Goal: Information Seeking & Learning: Learn about a topic

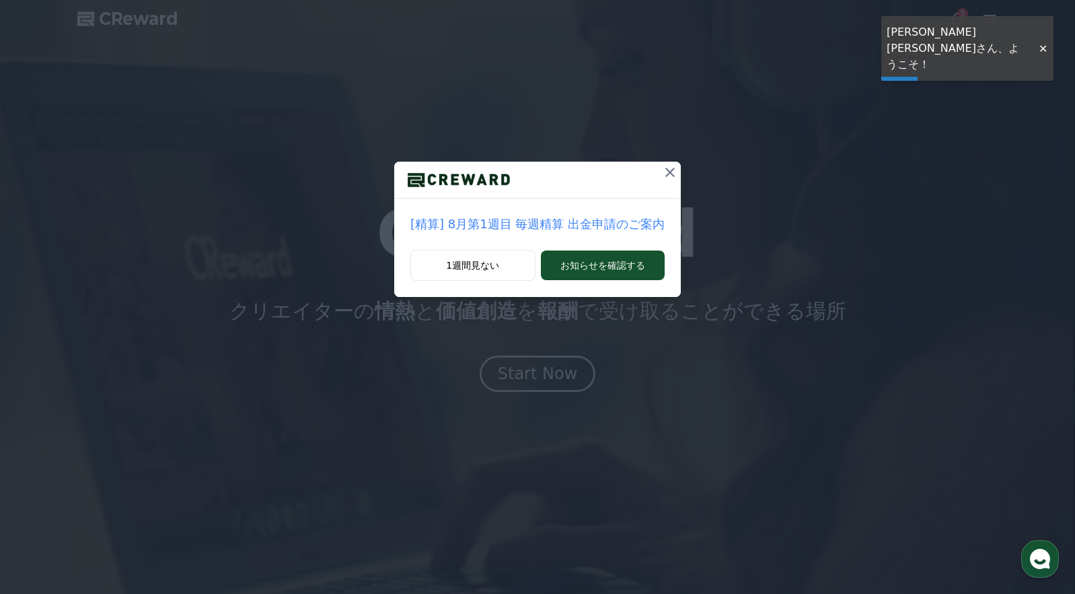
click at [667, 172] on icon at bounding box center [670, 172] width 16 height 16
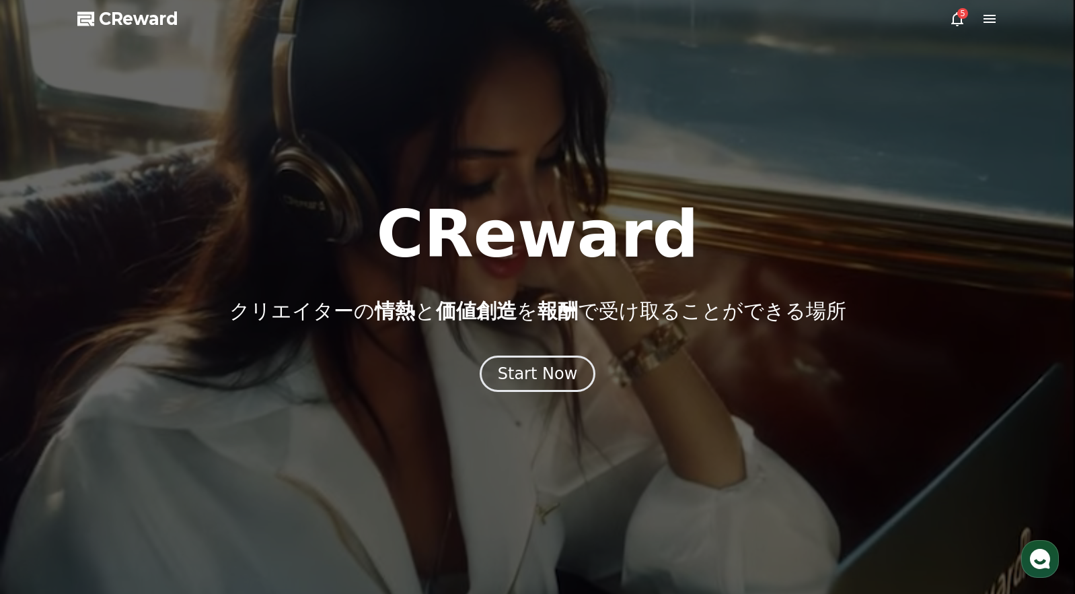
click at [963, 20] on icon at bounding box center [958, 19] width 16 height 16
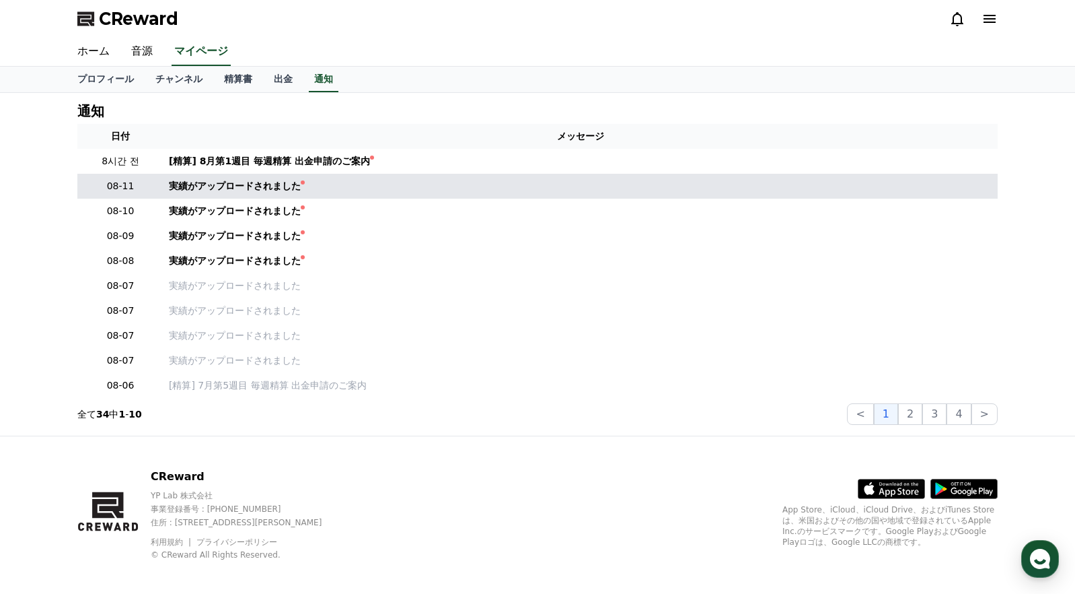
click at [237, 196] on td "実績がアップロードされました" at bounding box center [581, 186] width 835 height 25
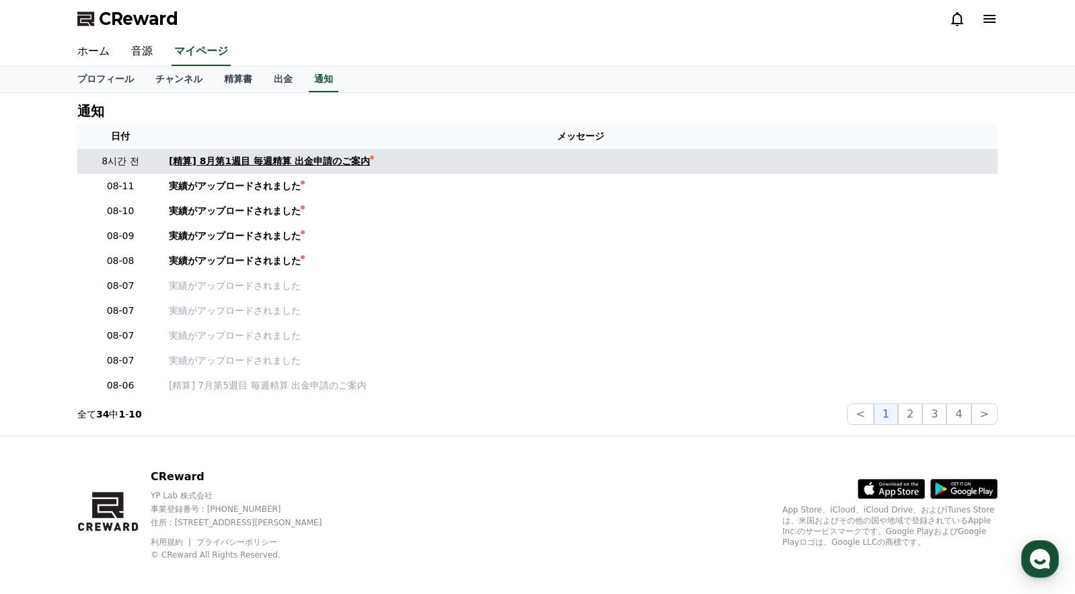
click at [240, 165] on div "[精算] 8月第1週目 毎週精算 出金申請のご案内" at bounding box center [269, 161] width 201 height 14
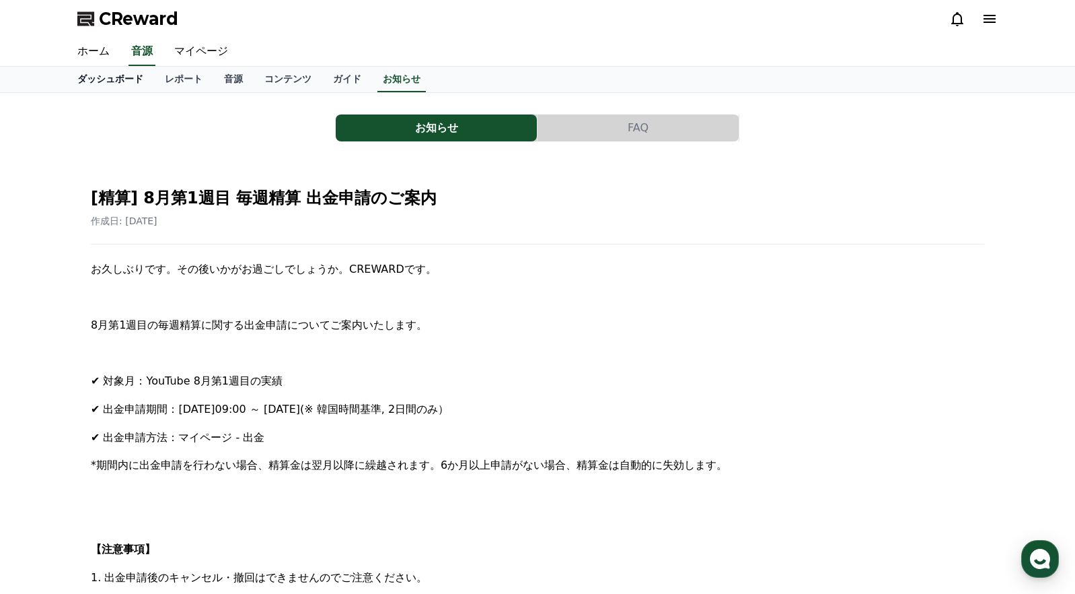
click at [121, 77] on link "ダッシュボード" at bounding box center [110, 80] width 87 height 26
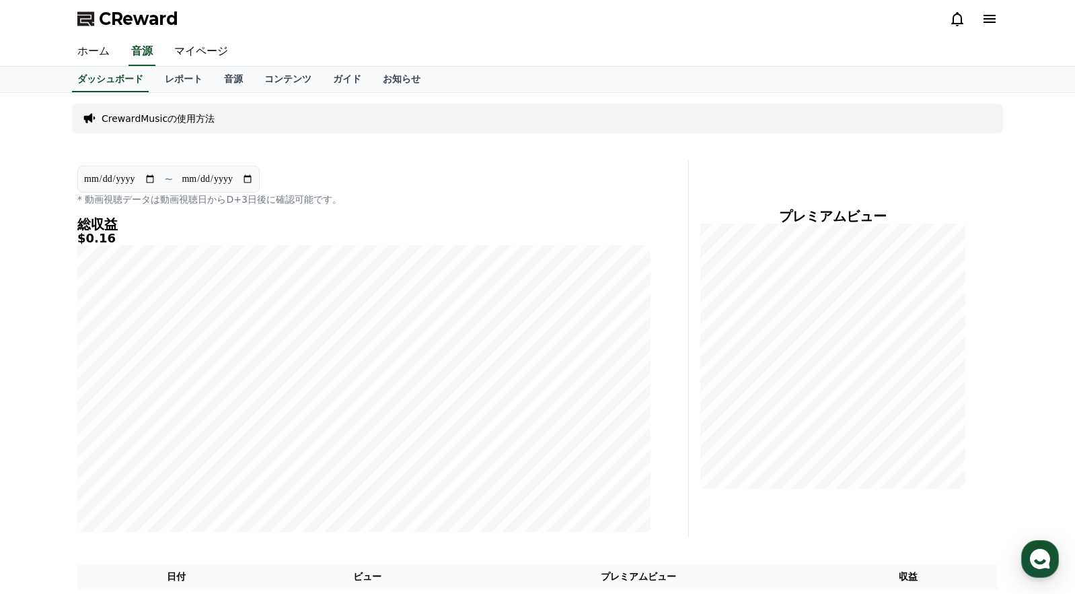
click at [104, 56] on link "ホーム" at bounding box center [94, 52] width 54 height 28
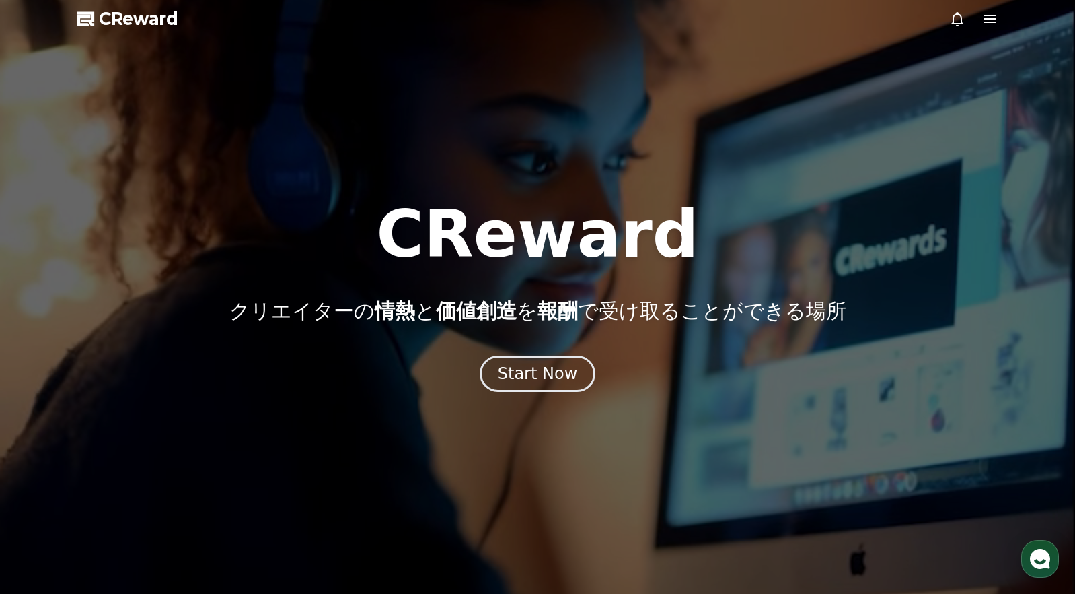
click at [981, 20] on div at bounding box center [974, 19] width 48 height 16
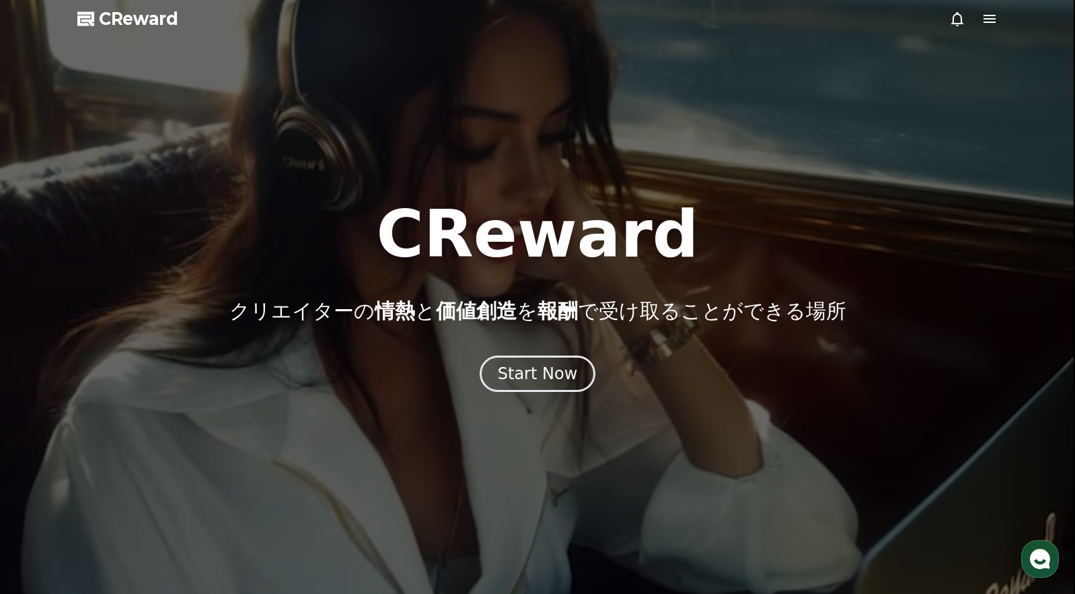
click at [987, 17] on icon at bounding box center [990, 19] width 16 height 16
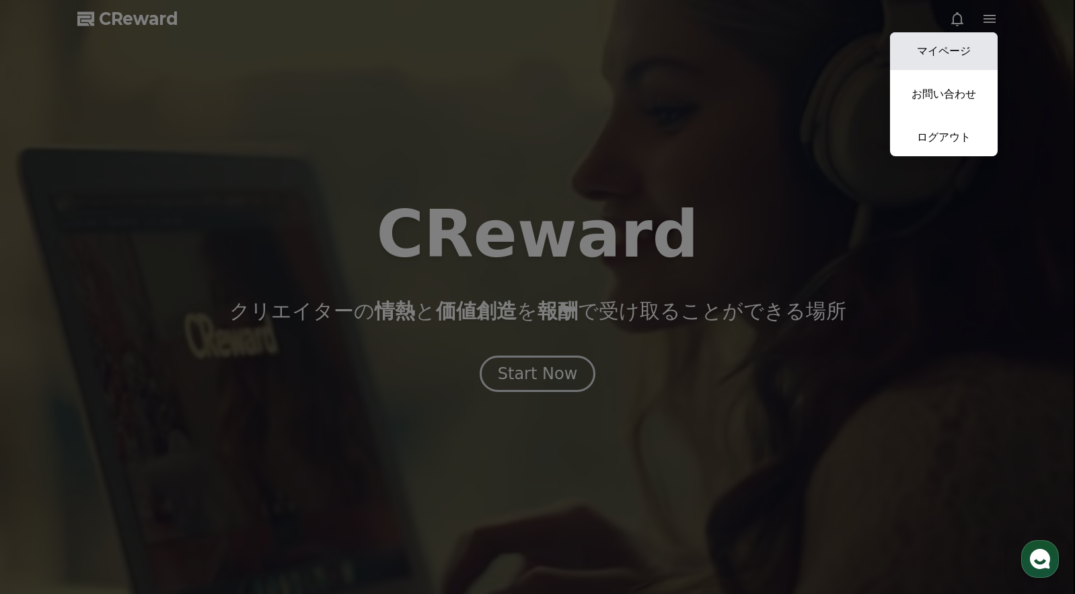
click at [944, 56] on link "マイページ" at bounding box center [944, 51] width 108 height 38
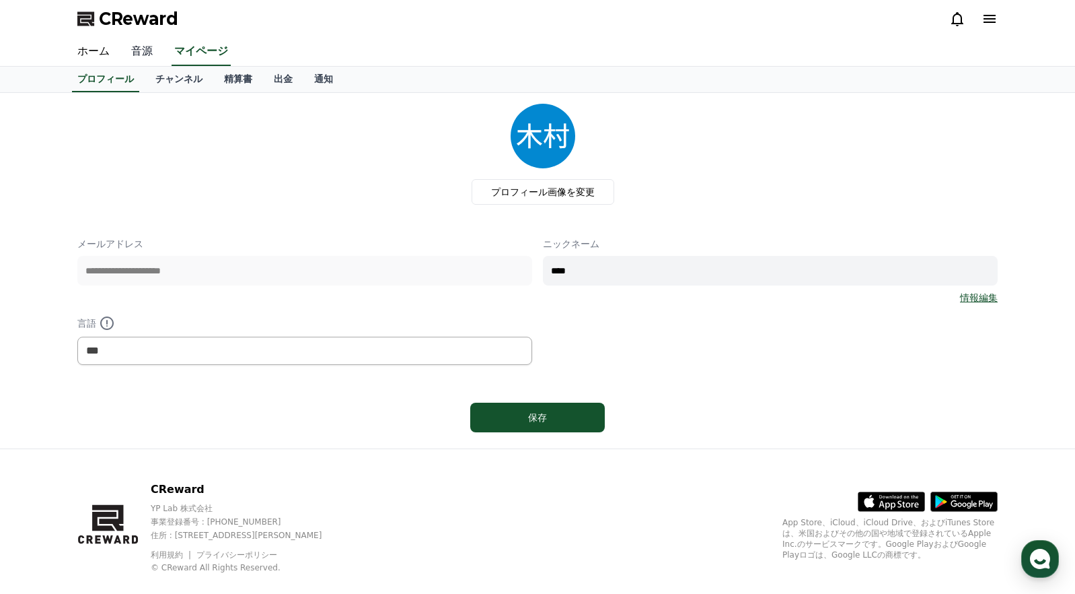
click at [147, 48] on link "音源" at bounding box center [141, 52] width 43 height 28
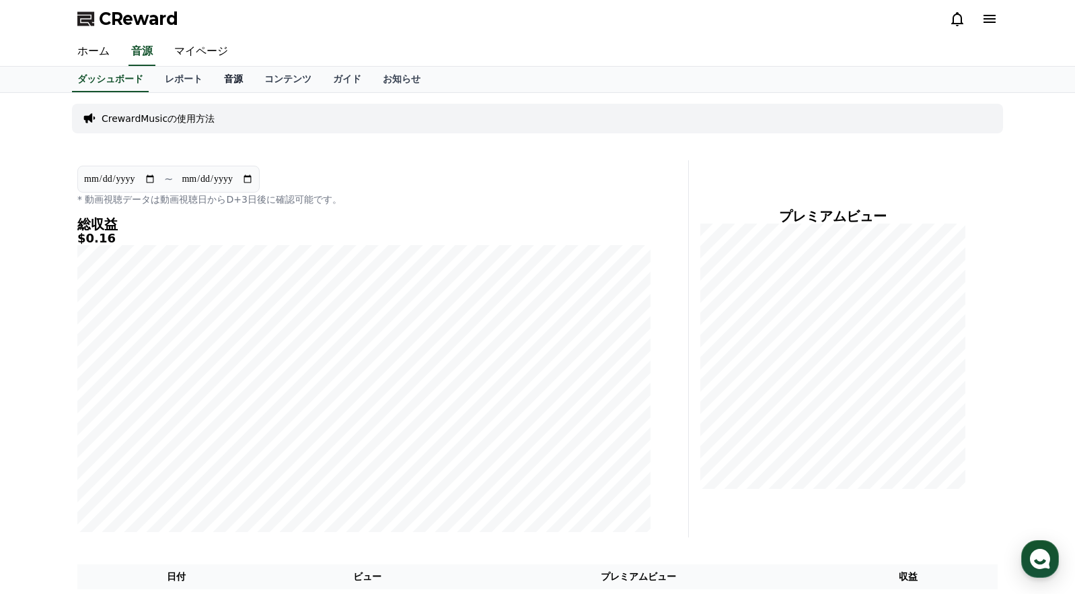
click at [227, 79] on link "音源" at bounding box center [233, 80] width 40 height 26
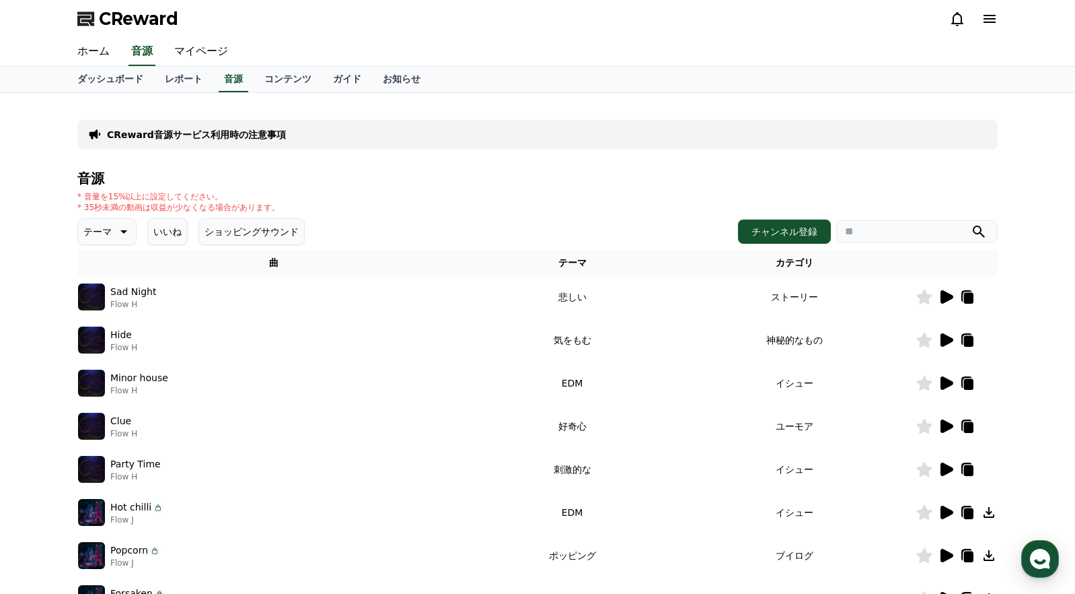
click at [118, 234] on icon at bounding box center [122, 231] width 16 height 16
click at [102, 339] on button "好奇心" at bounding box center [98, 337] width 39 height 30
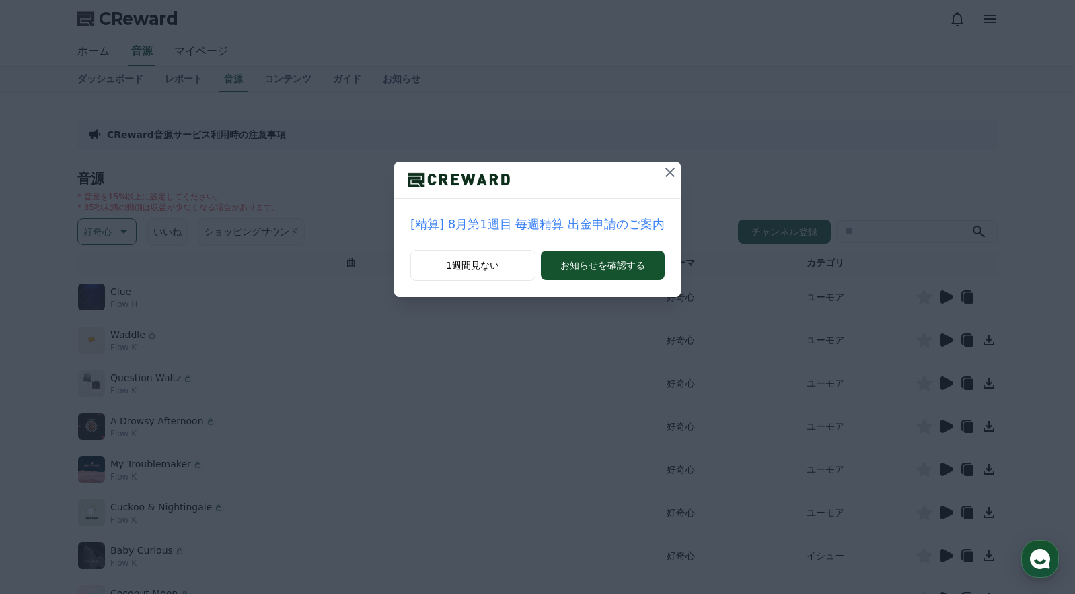
click at [662, 178] on icon at bounding box center [670, 172] width 16 height 16
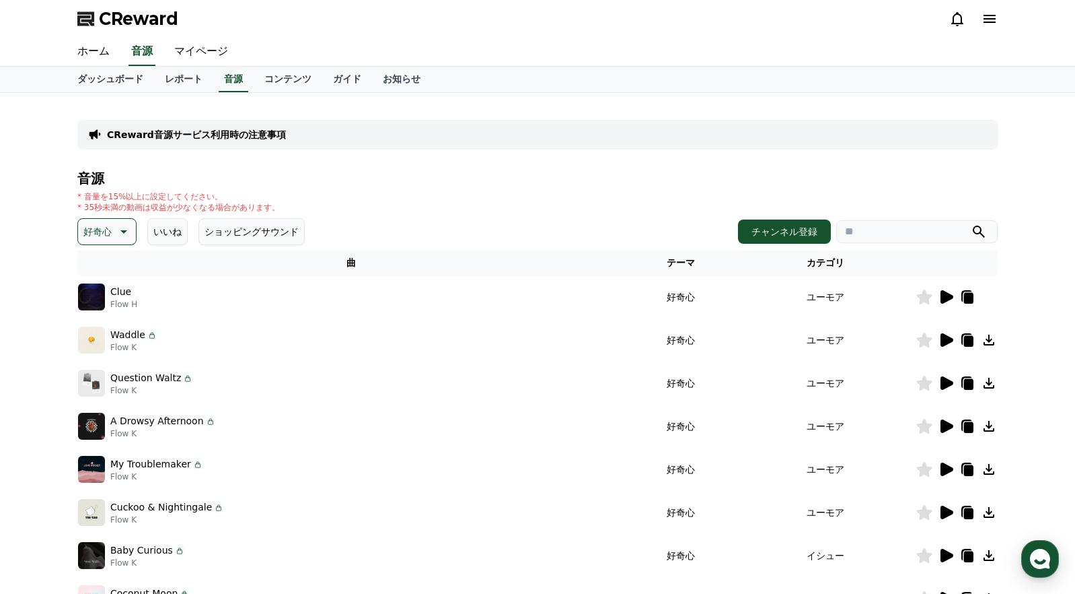
click at [948, 298] on icon at bounding box center [947, 296] width 13 height 13
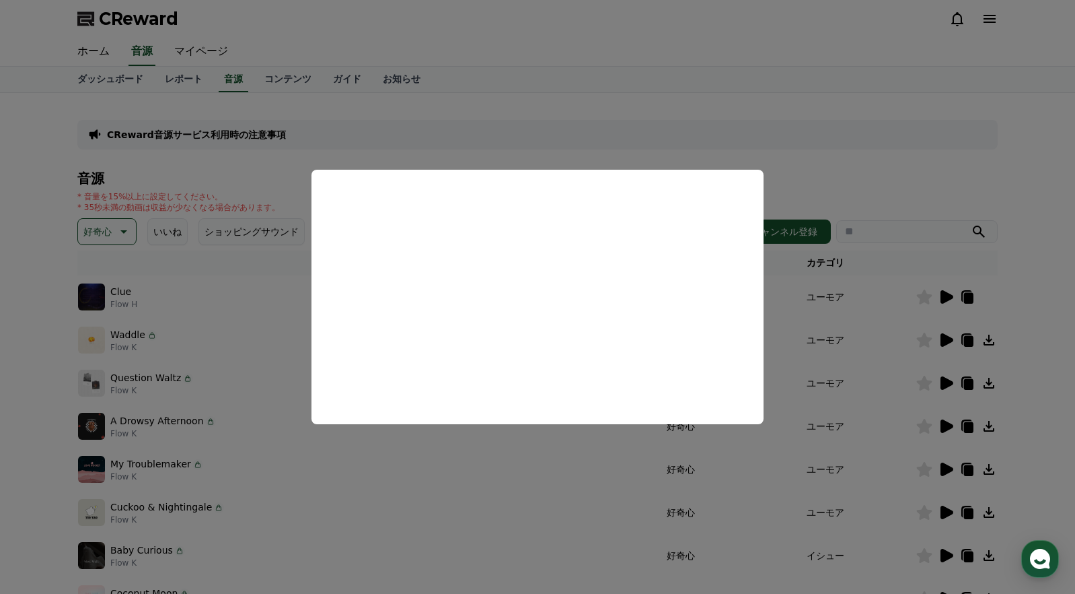
click at [917, 188] on button "close modal" at bounding box center [537, 297] width 1075 height 594
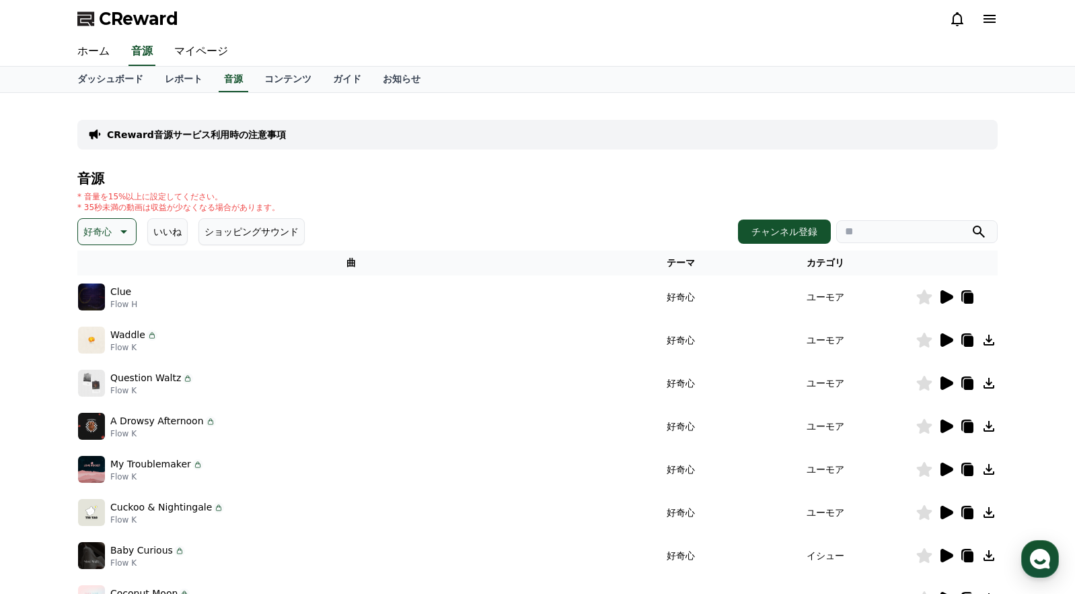
click at [948, 343] on icon at bounding box center [947, 339] width 13 height 13
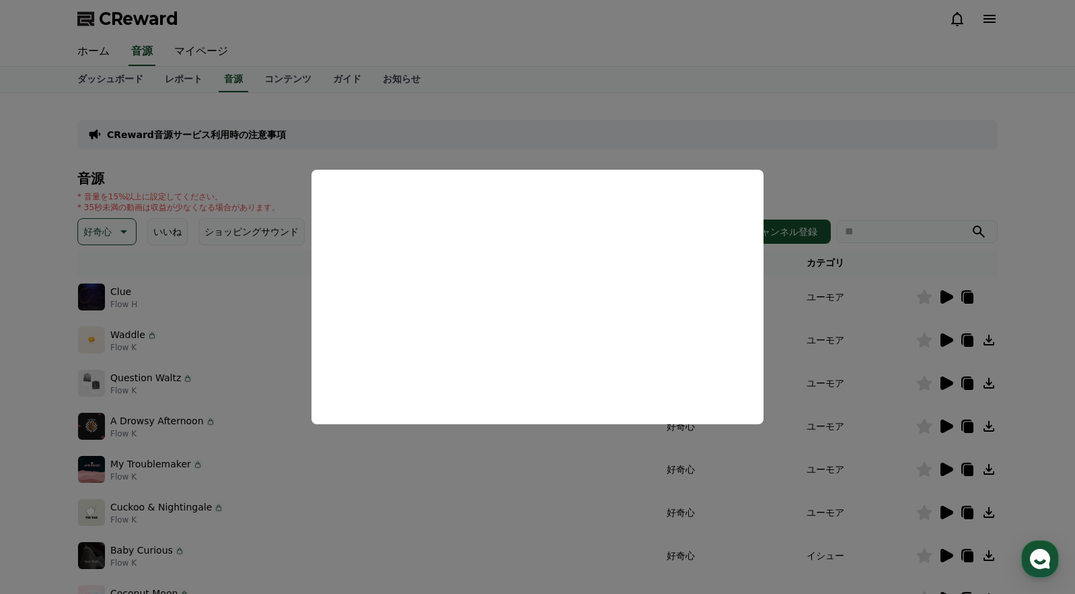
click at [882, 363] on button "close modal" at bounding box center [537, 297] width 1075 height 594
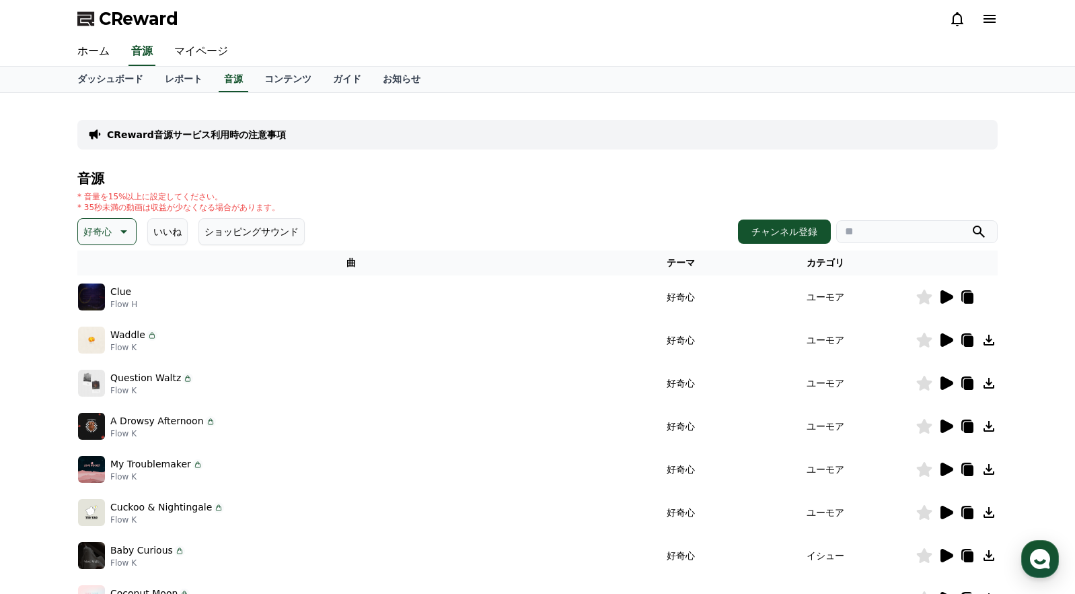
click at [944, 385] on icon at bounding box center [947, 382] width 13 height 13
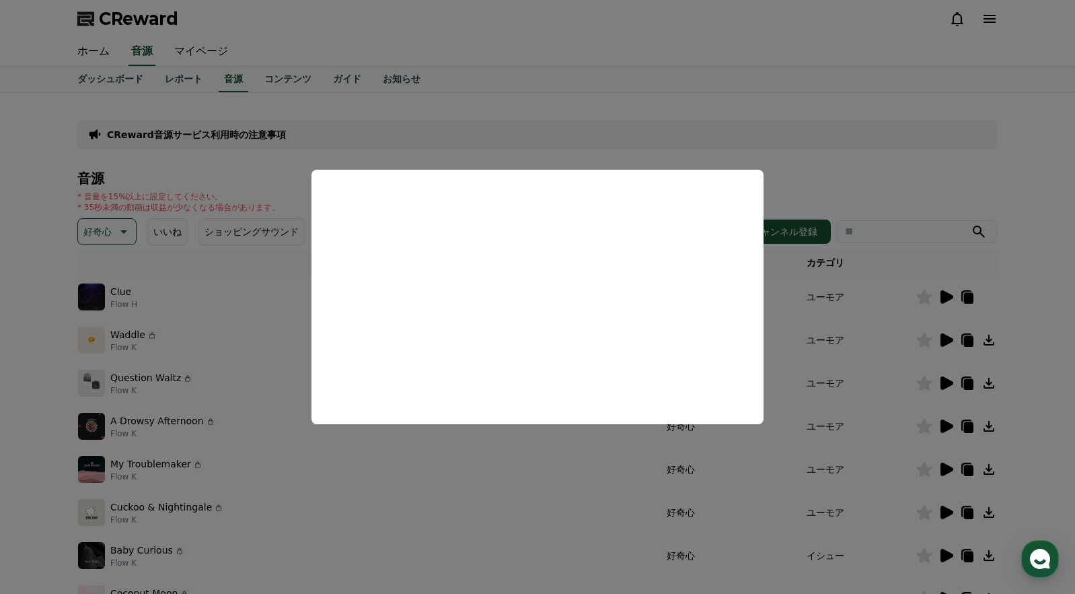
click at [944, 422] on button "close modal" at bounding box center [537, 297] width 1075 height 594
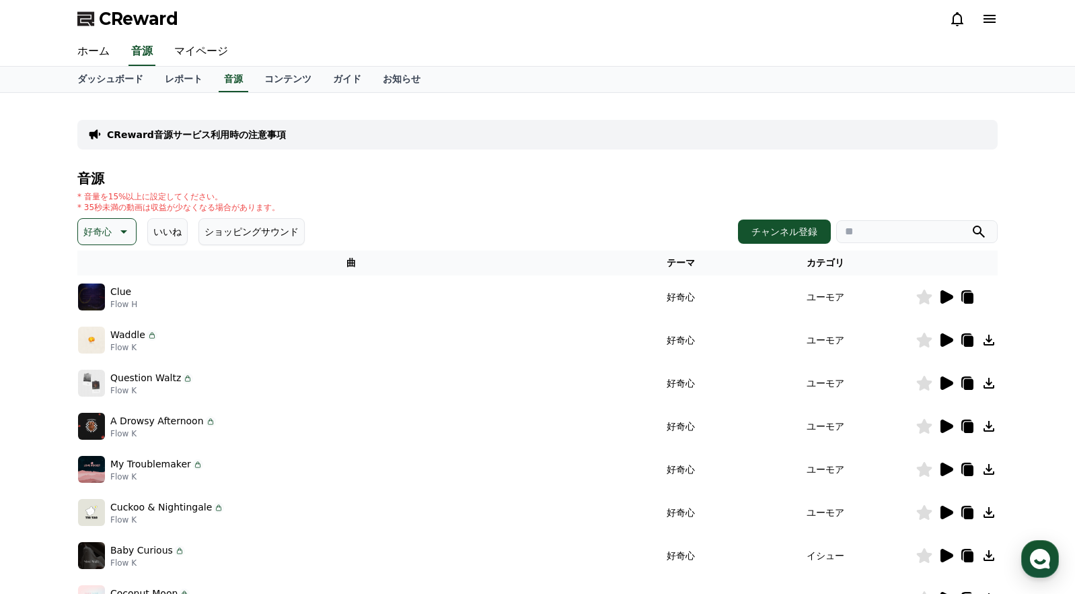
click at [952, 428] on icon at bounding box center [947, 425] width 13 height 13
